Goal: Information Seeking & Learning: Find contact information

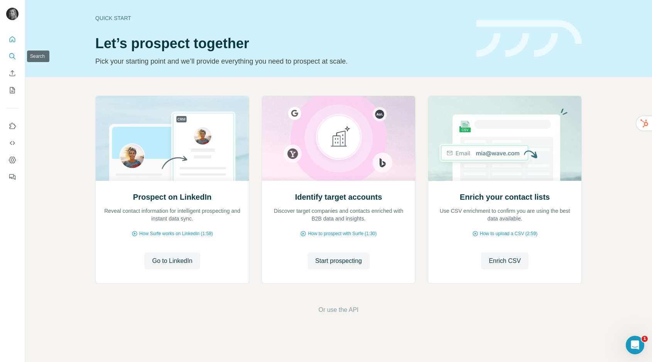
click at [14, 53] on icon "Search" at bounding box center [12, 56] width 8 height 8
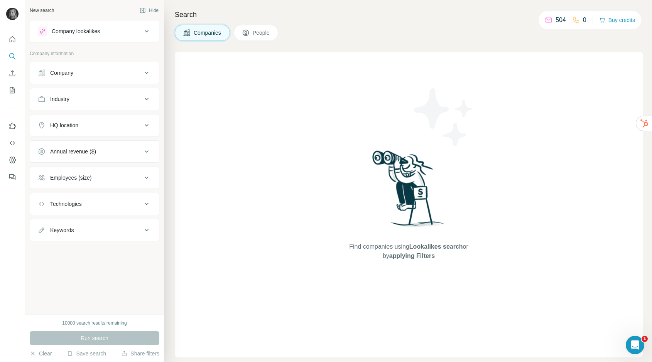
click at [93, 74] on div "Company" at bounding box center [90, 73] width 104 height 8
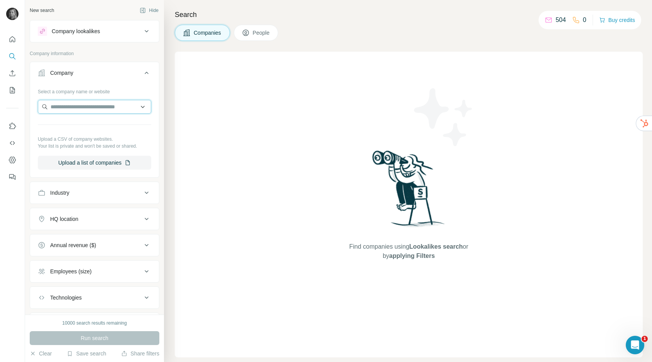
click at [90, 108] on input "text" at bounding box center [94, 107] width 113 height 14
paste input "**********"
type input "**********"
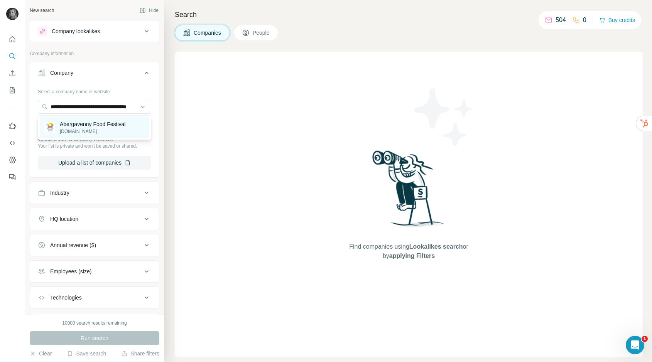
click at [92, 127] on p "Abergavenny Food Festival" at bounding box center [93, 124] width 66 height 8
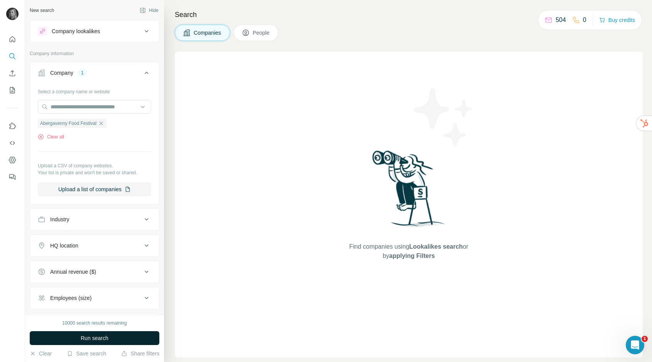
click at [128, 337] on button "Run search" at bounding box center [95, 338] width 130 height 14
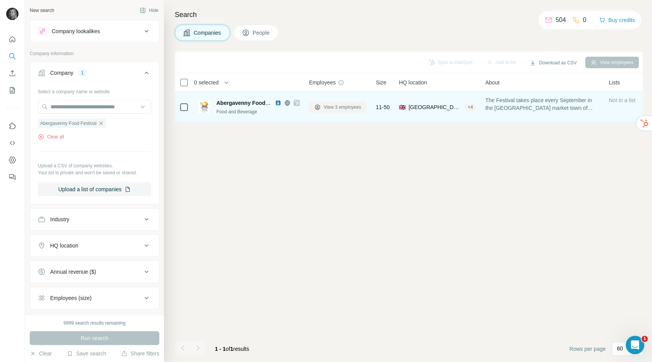
click at [342, 103] on button "View 3 employees" at bounding box center [337, 107] width 57 height 12
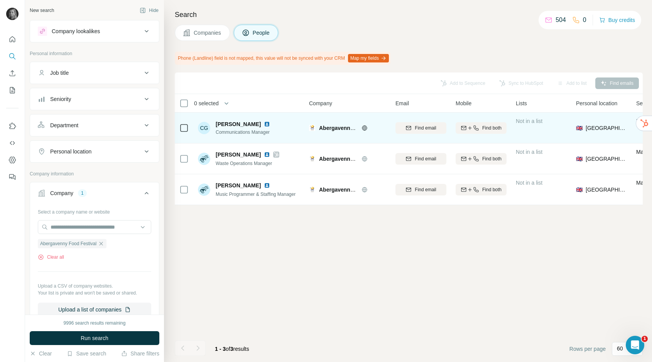
click at [424, 133] on div "Find email" at bounding box center [420, 127] width 51 height 21
click at [421, 125] on span "Find email" at bounding box center [424, 128] width 21 height 7
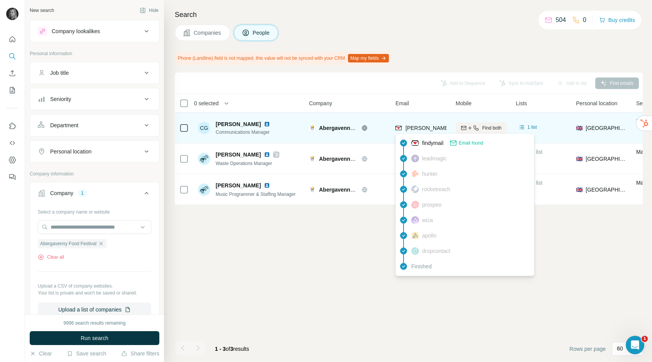
click at [421, 129] on span "[PERSON_NAME][EMAIL_ADDRESS][DOMAIN_NAME]" at bounding box center [473, 128] width 136 height 6
copy tr "[PERSON_NAME][EMAIL_ADDRESS][DOMAIN_NAME]"
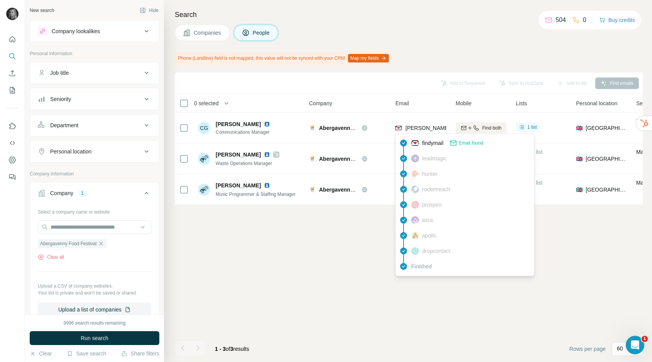
click at [324, 284] on div "Add to Sequence Sync to HubSpot Add to list Find emails 0 selected People Compa…" at bounding box center [409, 217] width 468 height 290
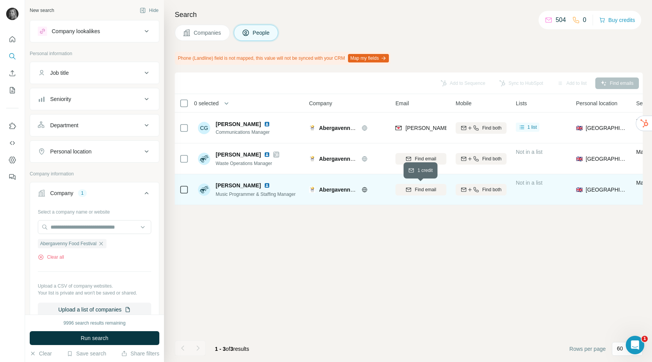
click at [426, 193] on button "Find email" at bounding box center [420, 190] width 51 height 12
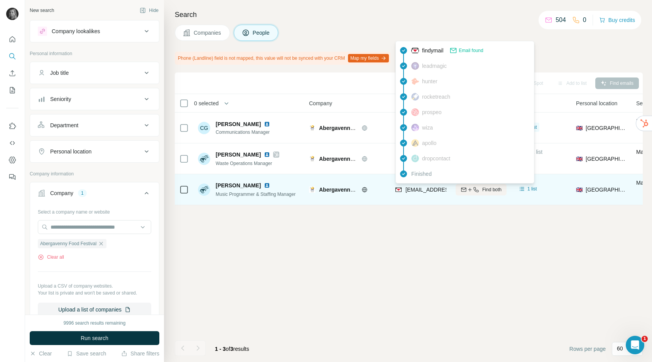
click at [425, 192] on span "[EMAIL_ADDRESS][DOMAIN_NAME]" at bounding box center [450, 190] width 91 height 6
copy tr "[EMAIL_ADDRESS][DOMAIN_NAME]"
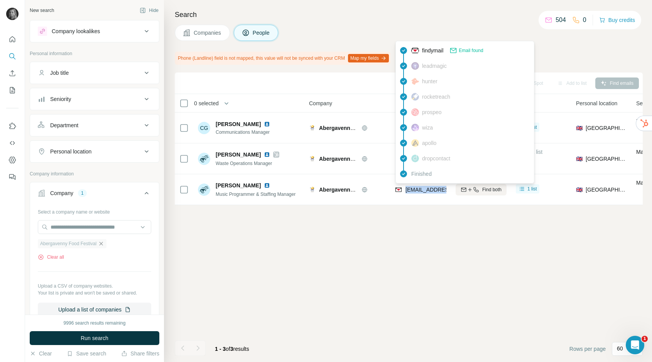
click at [104, 242] on icon "button" at bounding box center [101, 244] width 6 height 6
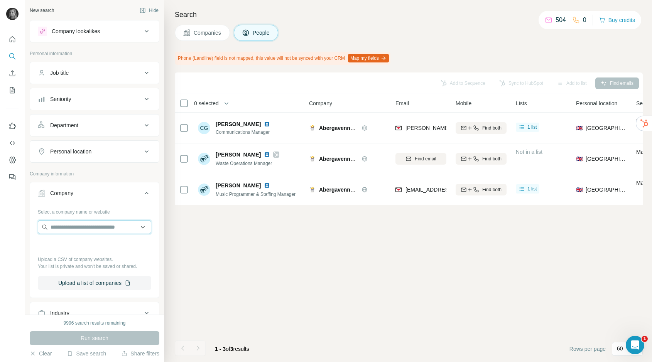
click at [94, 224] on input "text" at bounding box center [94, 227] width 113 height 14
paste input "**********"
type input "**********"
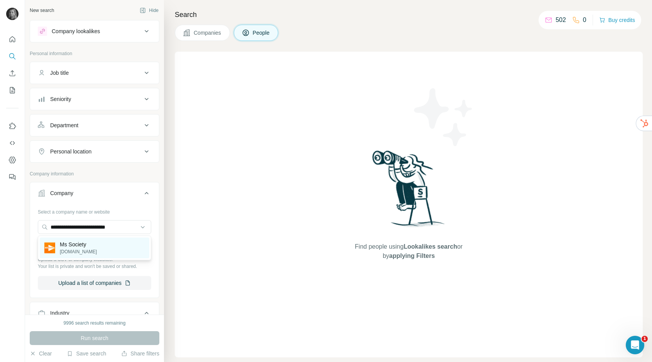
type input "**********"
click at [112, 249] on div "Ms Society mssociety.org.uk" at bounding box center [94, 248] width 109 height 21
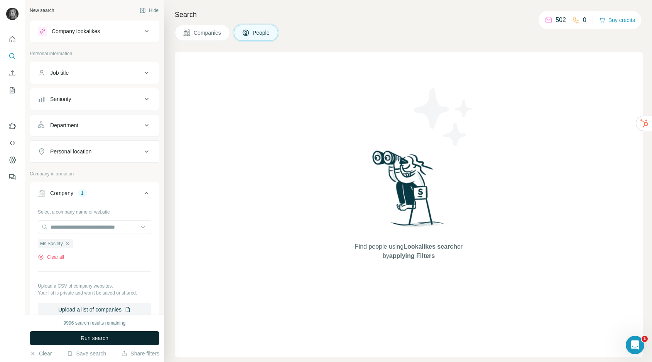
click at [106, 338] on span "Run search" at bounding box center [95, 338] width 28 height 8
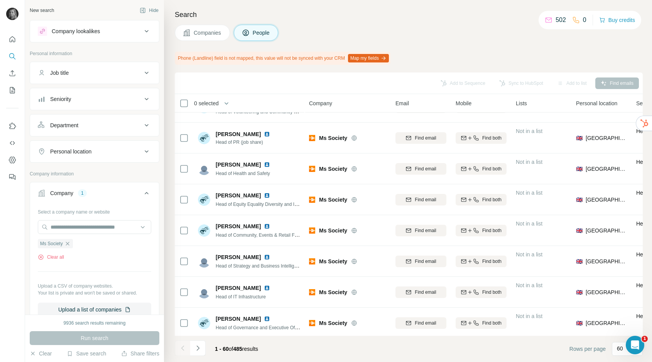
scroll to position [855, 0]
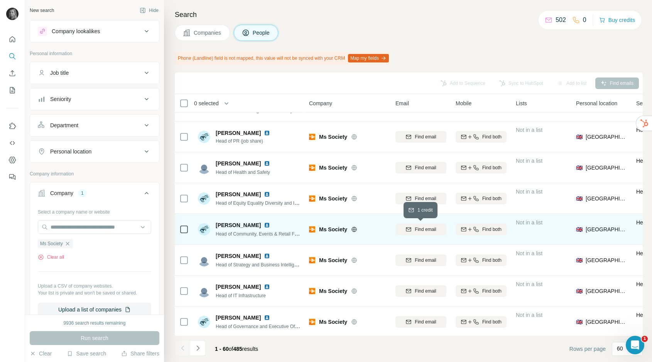
click at [419, 227] on span "Find email" at bounding box center [424, 229] width 21 height 7
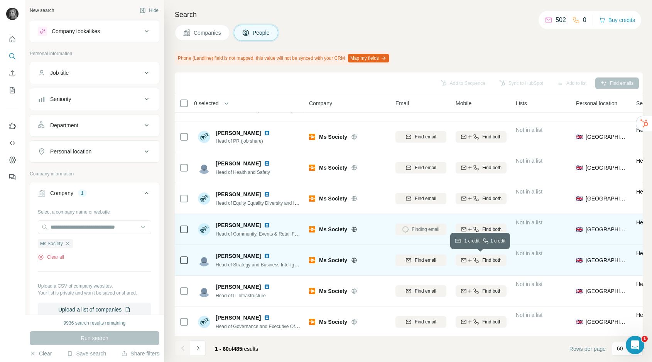
click at [469, 258] on icon "button" at bounding box center [470, 260] width 6 height 6
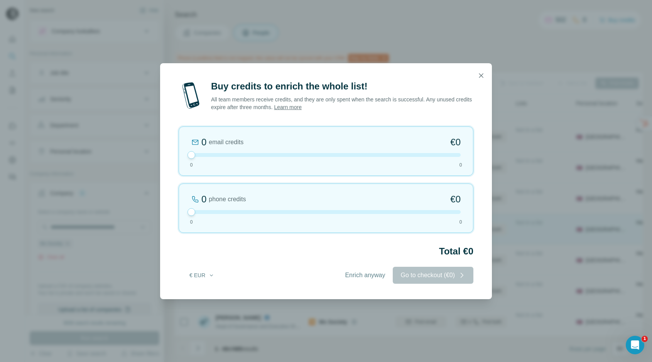
click at [482, 74] on icon "button" at bounding box center [481, 76] width 8 height 8
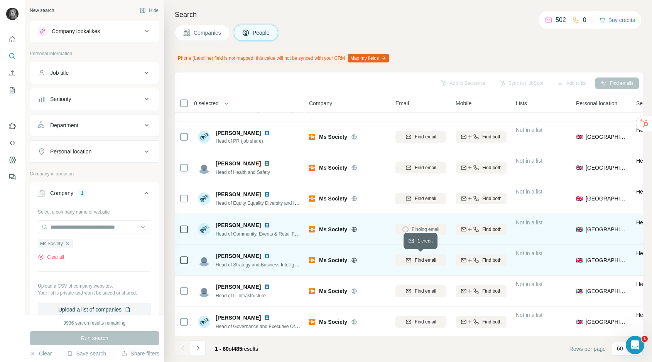
click at [423, 261] on span "Find email" at bounding box center [424, 260] width 21 height 7
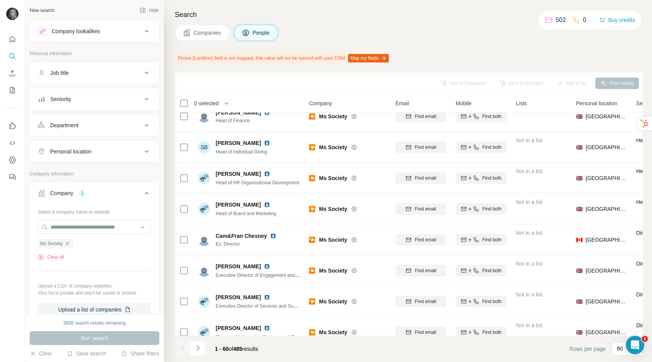
scroll to position [1092, 0]
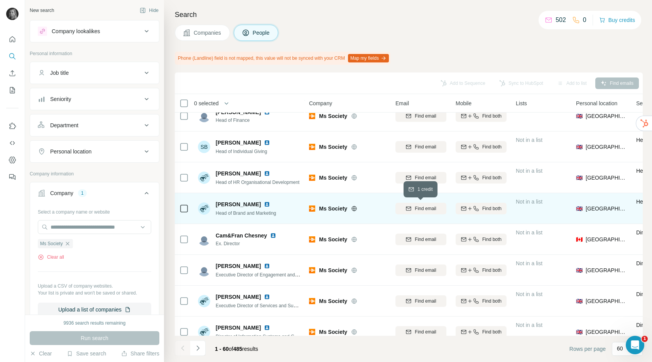
click at [422, 210] on span "Find email" at bounding box center [424, 208] width 21 height 7
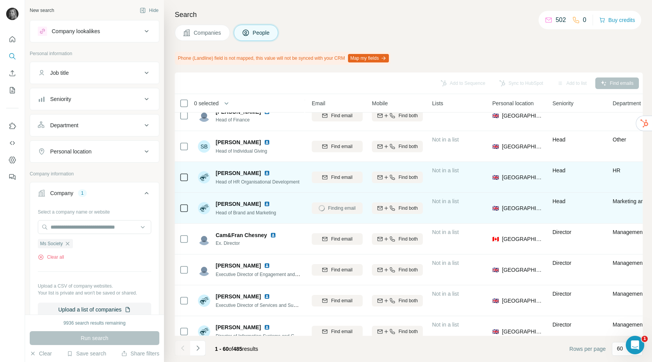
scroll to position [1092, 0]
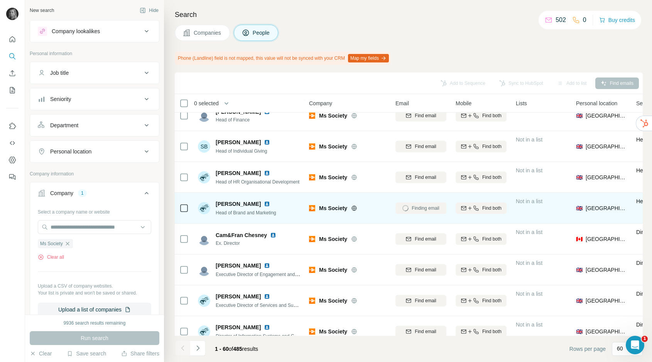
click at [218, 37] on button "Companies" at bounding box center [202, 33] width 55 height 16
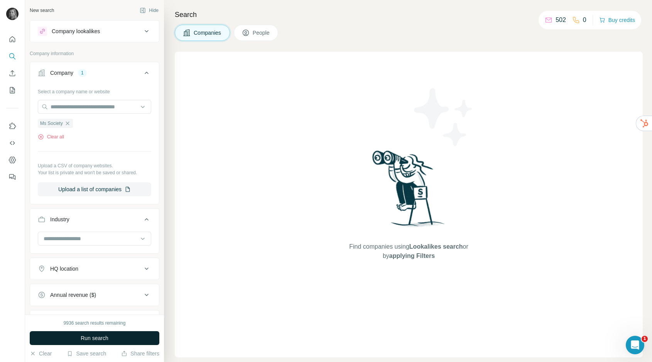
click at [107, 335] on span "Run search" at bounding box center [95, 338] width 28 height 8
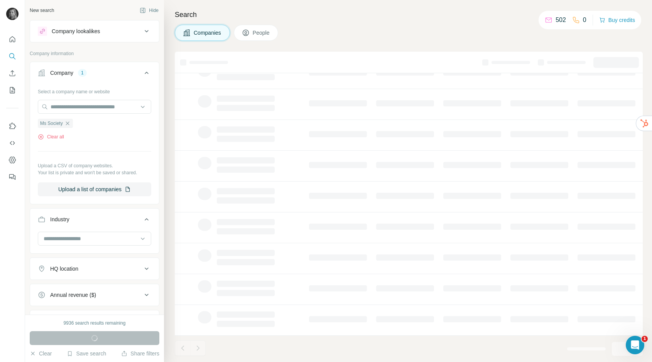
scroll to position [0, 0]
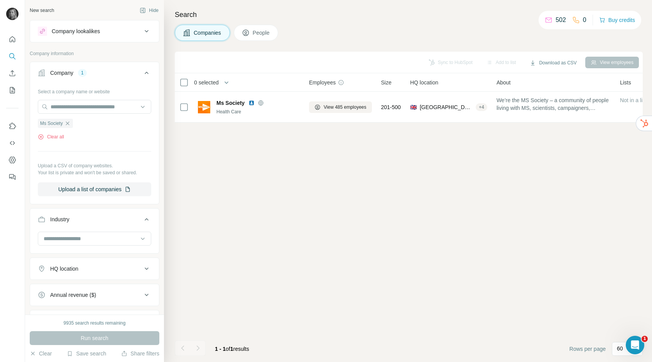
click at [262, 21] on div "Search Companies People Sync to HubSpot Add to list Download as CSV View employ…" at bounding box center [408, 181] width 488 height 362
click at [260, 36] on span "People" at bounding box center [262, 33] width 18 height 8
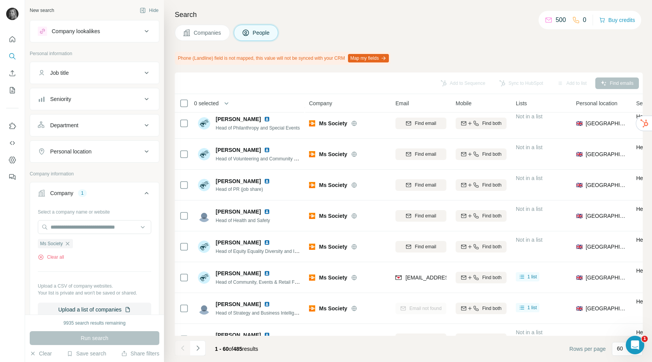
scroll to position [810, 0]
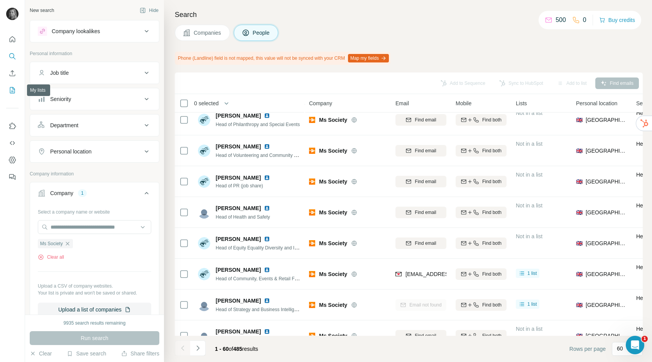
click at [11, 88] on icon "My lists" at bounding box center [12, 90] width 8 height 8
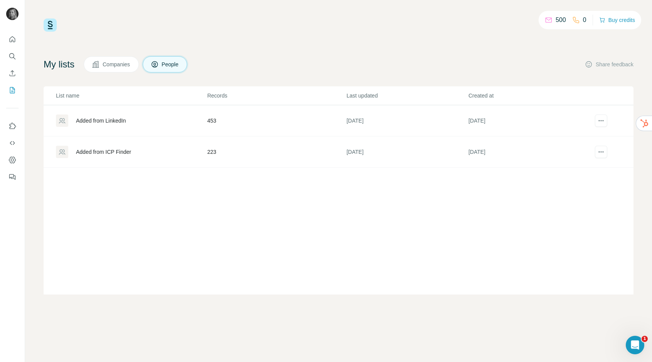
drag, startPoint x: 187, startPoint y: 251, endPoint x: 182, endPoint y: 251, distance: 5.4
click at [187, 251] on div "List name Records Last updated Created at Added from LinkedIn 453 3 months ago …" at bounding box center [339, 190] width 590 height 208
click at [207, 150] on td "223" at bounding box center [276, 151] width 139 height 31
click at [109, 148] on div "Added from ICP Finder" at bounding box center [103, 152] width 55 height 8
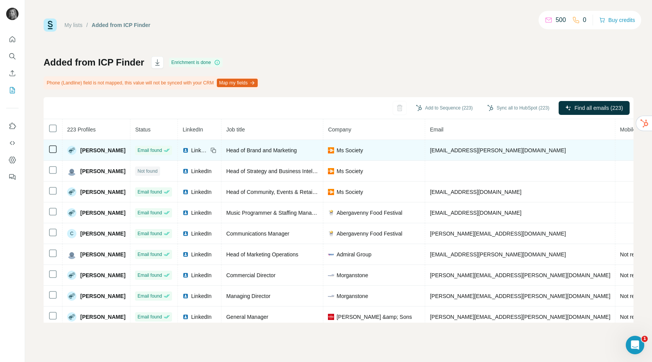
click at [465, 152] on span "vix.proctor@mssociety.org.uk" at bounding box center [498, 150] width 136 height 6
click at [463, 152] on span "vix.proctor@mssociety.org.uk" at bounding box center [498, 150] width 136 height 6
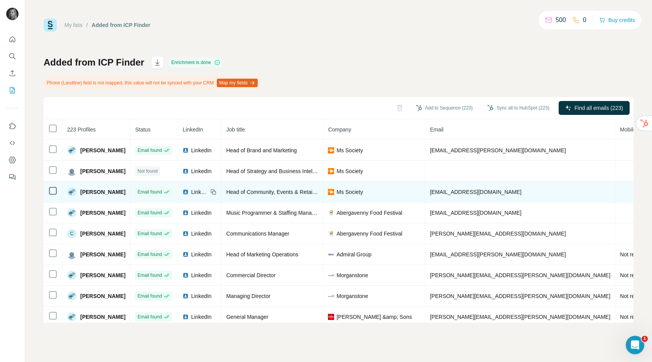
click at [453, 194] on span "mhaymes@mssociety.org.uk" at bounding box center [475, 192] width 91 height 6
copy span "mhaymes@mssociety.org.uk"
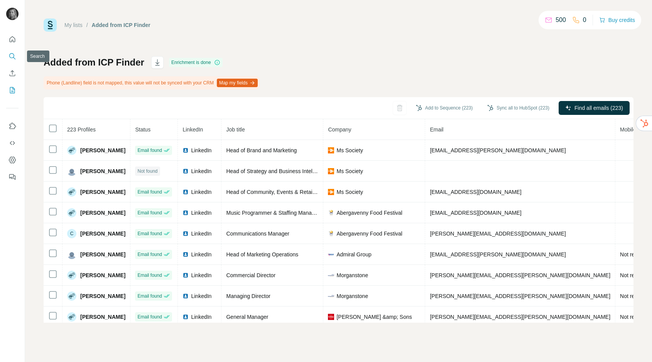
click at [12, 53] on icon "Search" at bounding box center [11, 55] width 5 height 5
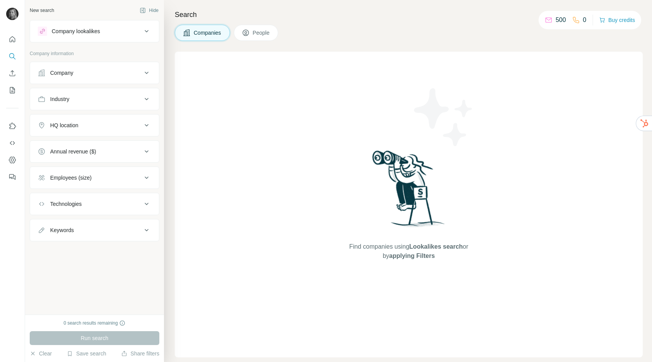
click at [68, 71] on div "Company" at bounding box center [61, 73] width 23 height 8
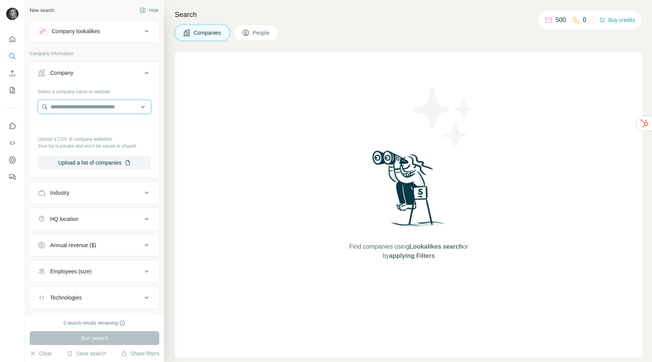
click at [76, 104] on input "text" at bounding box center [94, 107] width 113 height 14
paste input "**********"
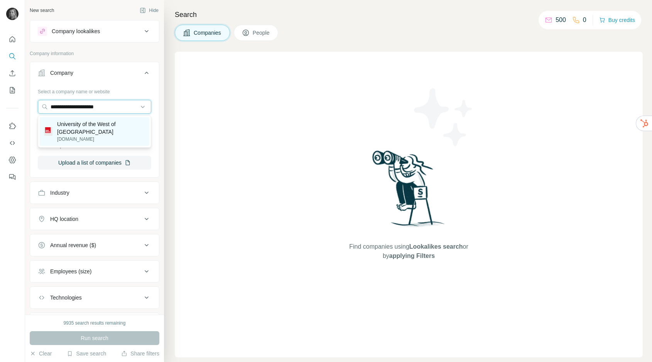
type input "**********"
click at [92, 132] on p "University of the West of England" at bounding box center [101, 127] width 88 height 15
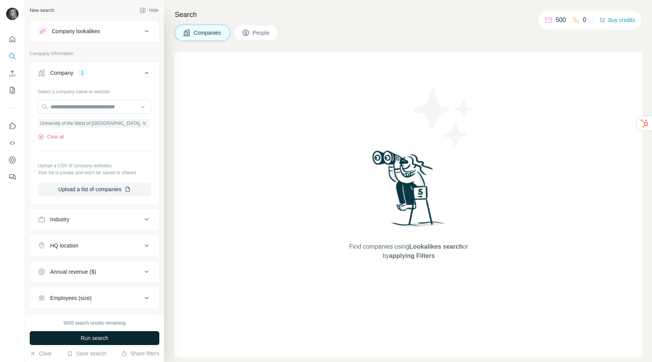
click at [95, 337] on span "Run search" at bounding box center [95, 338] width 28 height 8
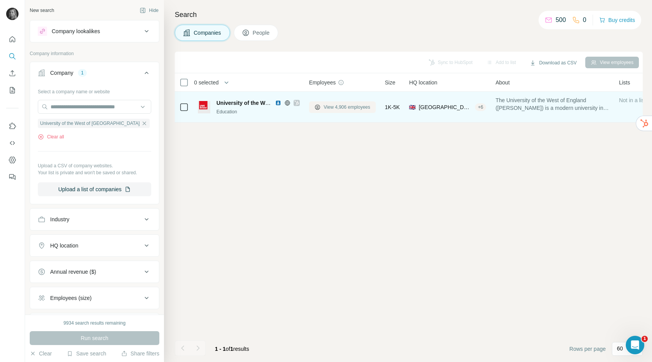
click at [354, 110] on span "View 4,906 employees" at bounding box center [346, 107] width 47 height 7
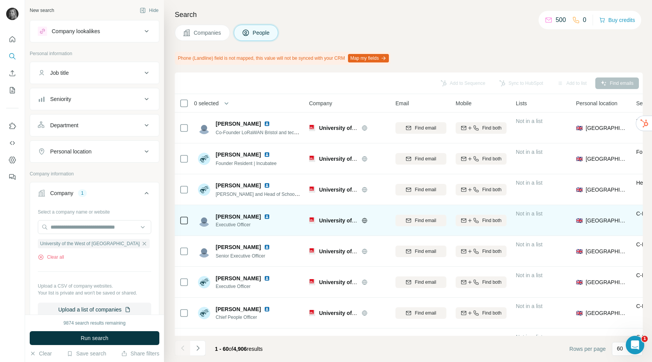
scroll to position [45, 0]
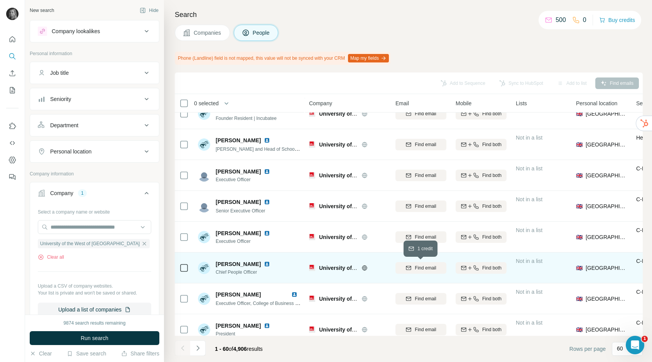
click at [422, 268] on span "Find email" at bounding box center [424, 267] width 21 height 7
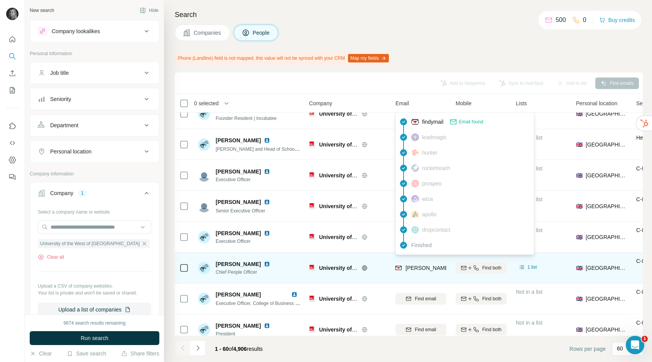
click at [419, 270] on span "dan.wood@uwe.ac.uk" at bounding box center [495, 268] width 180 height 6
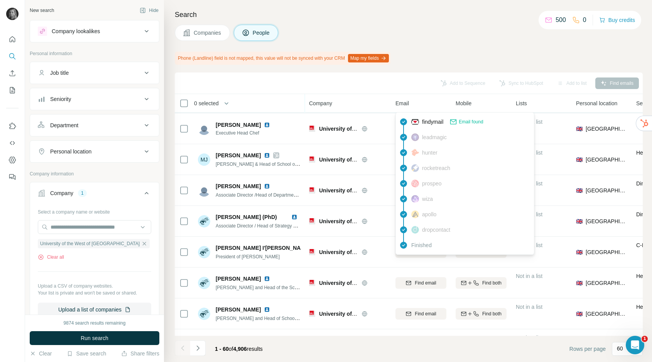
scroll to position [428, 0]
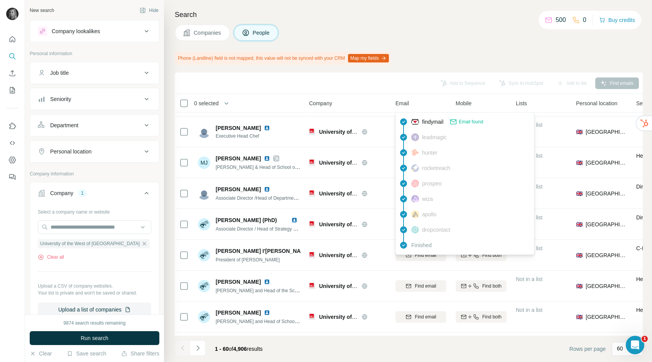
click at [455, 63] on div "Phone (Landline) field is not mapped, this value will not be synced with your C…" at bounding box center [409, 58] width 468 height 13
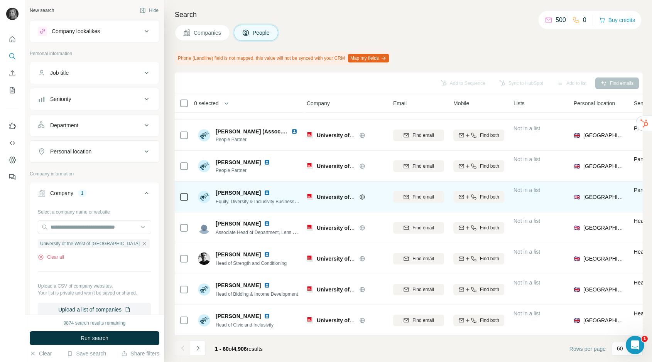
scroll to position [1627, 2]
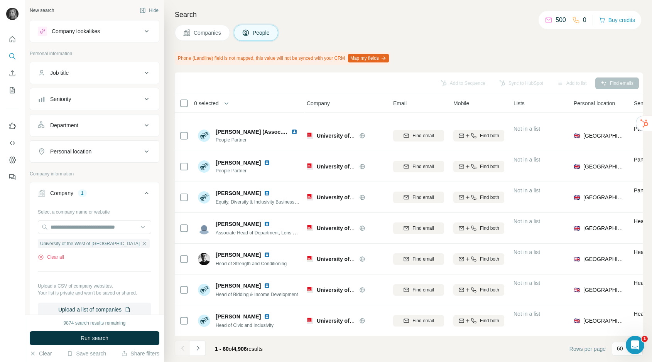
click at [199, 353] on button "Navigate to next page" at bounding box center [197, 347] width 15 height 15
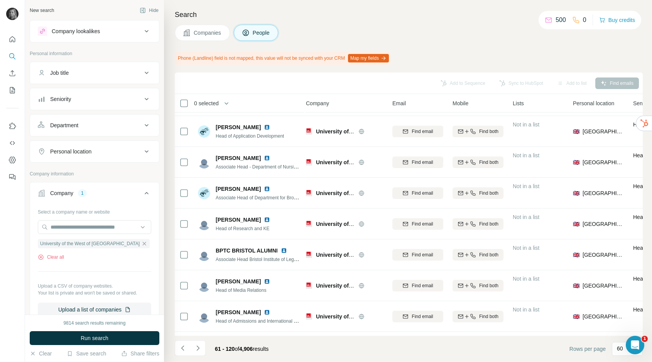
scroll to position [152, 3]
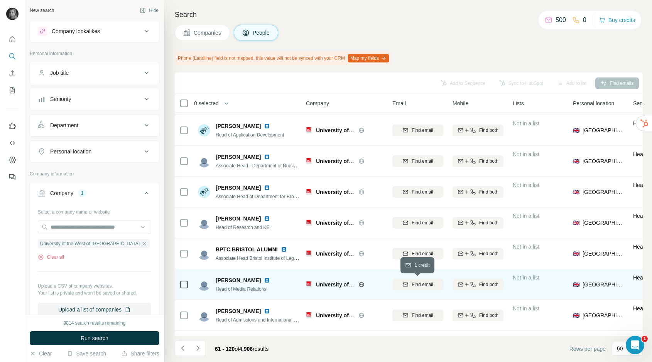
click at [414, 283] on span "Find email" at bounding box center [421, 284] width 21 height 7
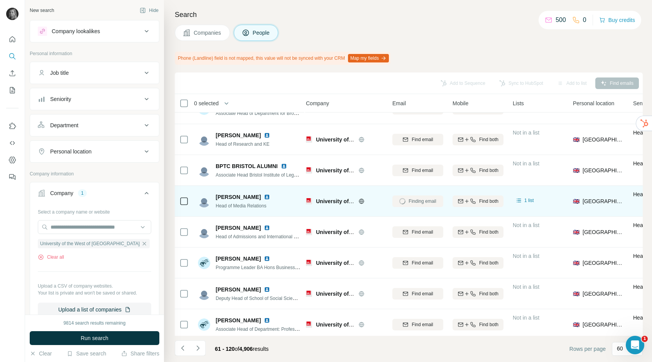
scroll to position [232, 3]
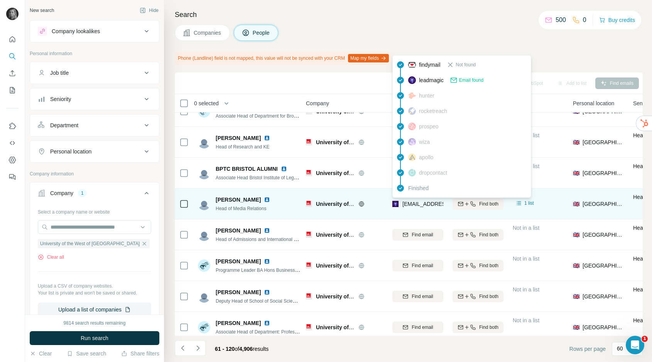
click at [418, 201] on span "bethan17.jones@uwe.ac.uk" at bounding box center [470, 204] width 136 height 6
copy tr "bethan17.jones@uwe.ac.uk"
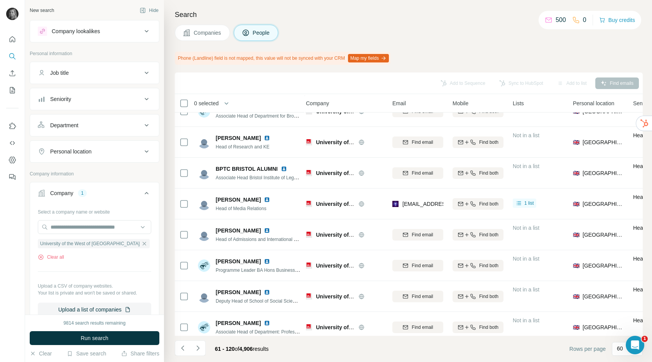
click at [318, 34] on div "Companies People" at bounding box center [409, 33] width 468 height 16
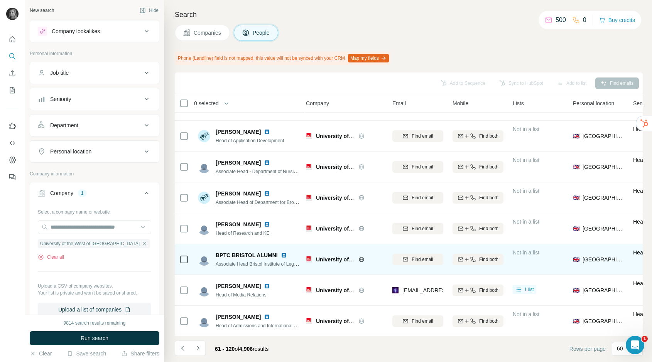
scroll to position [0, 3]
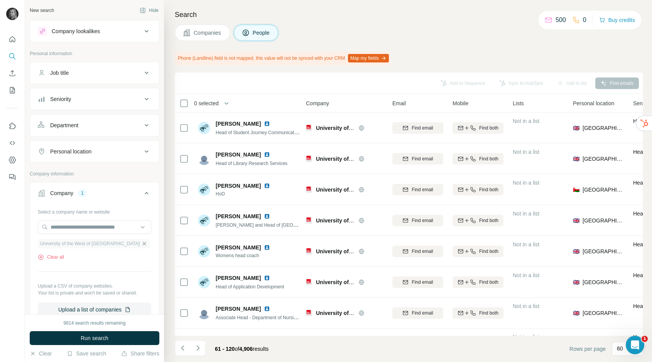
click at [141, 241] on icon "button" at bounding box center [144, 244] width 6 height 6
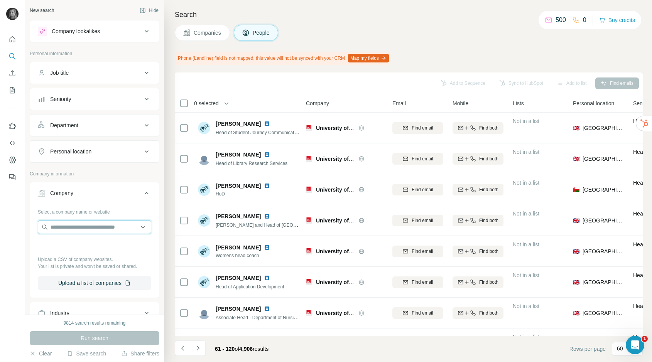
click at [107, 227] on input "text" at bounding box center [94, 227] width 113 height 14
type input "**********"
drag, startPoint x: 114, startPoint y: 229, endPoint x: 34, endPoint y: 211, distance: 82.3
click at [34, 212] on div "**********" at bounding box center [94, 251] width 129 height 91
paste input "**********"
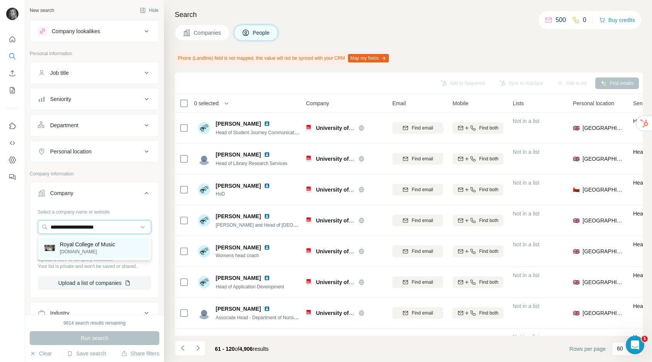
type input "**********"
click at [81, 252] on p "rcm.ac.uk" at bounding box center [87, 251] width 55 height 7
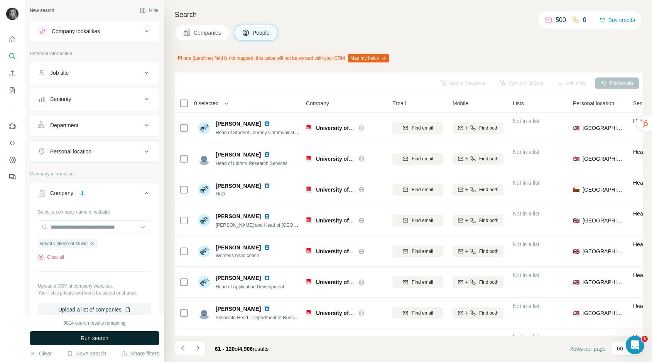
click at [96, 335] on span "Run search" at bounding box center [95, 338] width 28 height 8
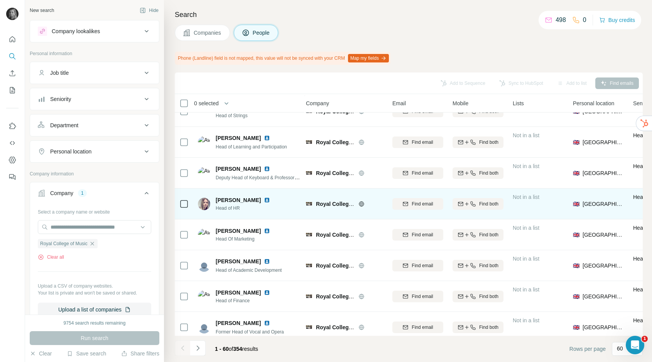
scroll to position [302, 3]
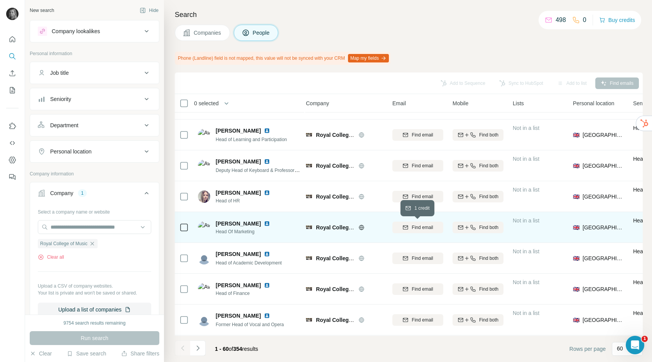
click at [419, 230] on span "Find email" at bounding box center [421, 227] width 21 height 7
